Goal: Information Seeking & Learning: Learn about a topic

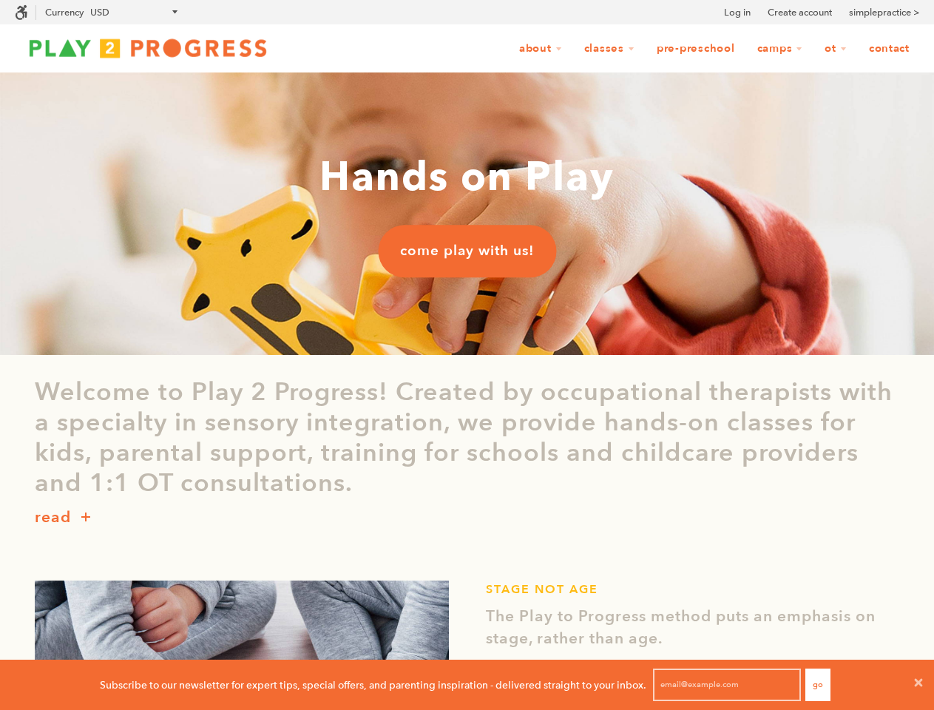
scroll to position [1, 13]
click at [919, 685] on icon at bounding box center [919, 683] width 12 height 12
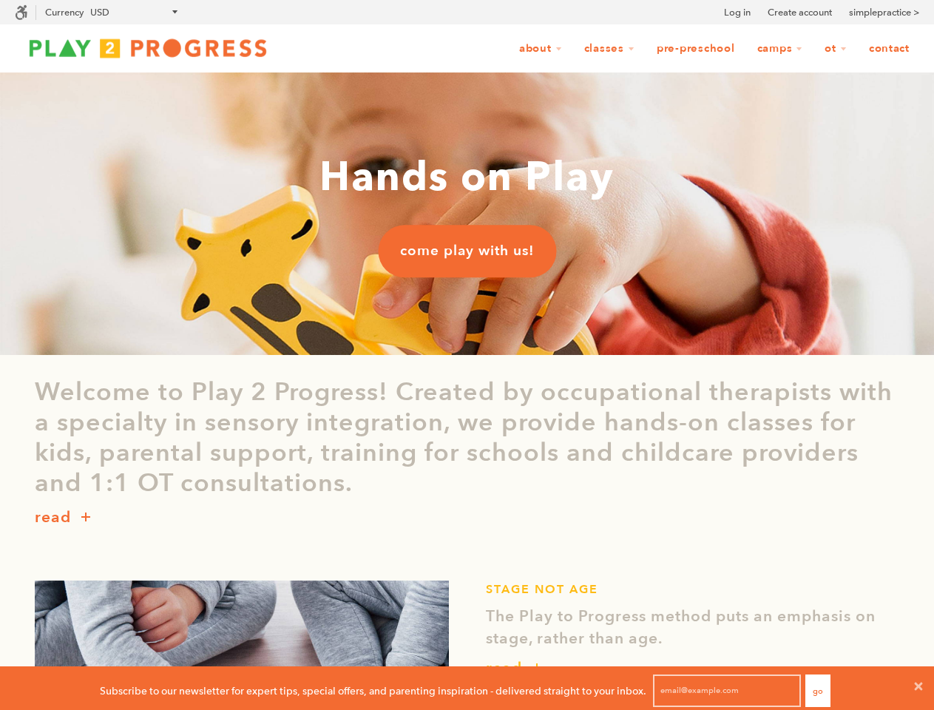
click at [21, 12] on icon at bounding box center [21, 12] width 13 height 15
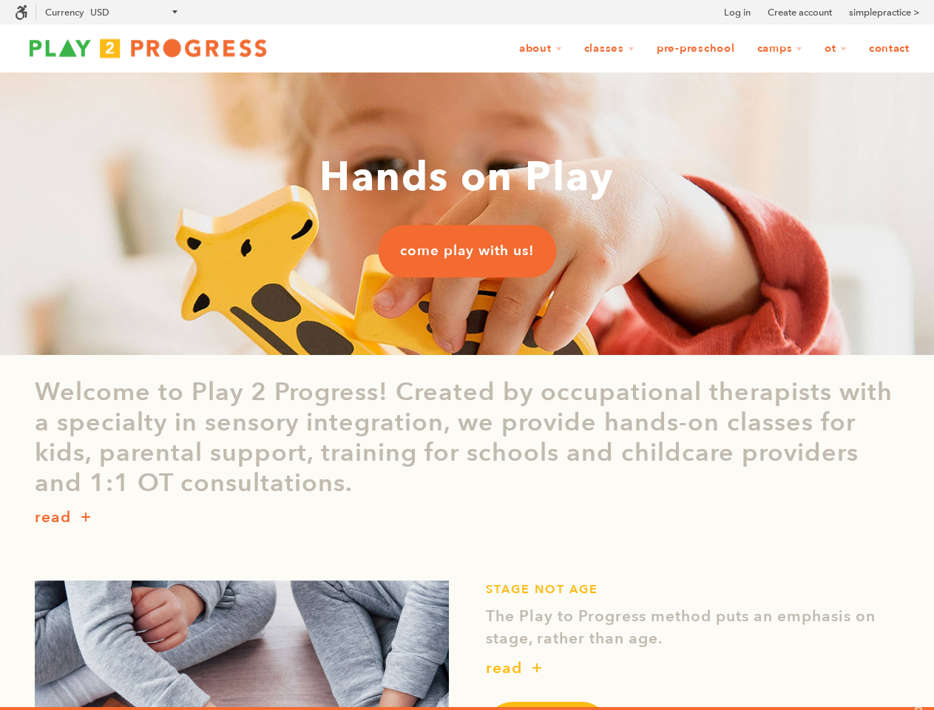
click at [467, 518] on div "read" at bounding box center [467, 517] width 865 height 38
